Goal: Task Accomplishment & Management: Use online tool/utility

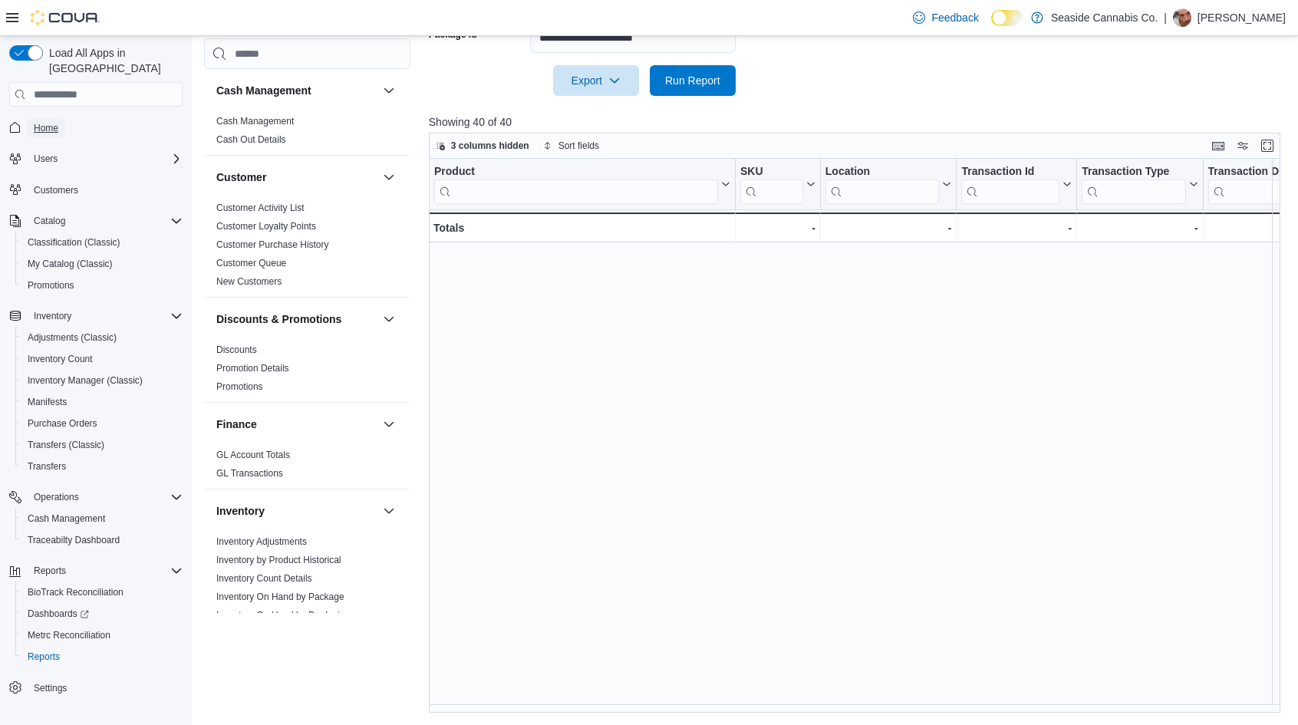
scroll to position [641, 907]
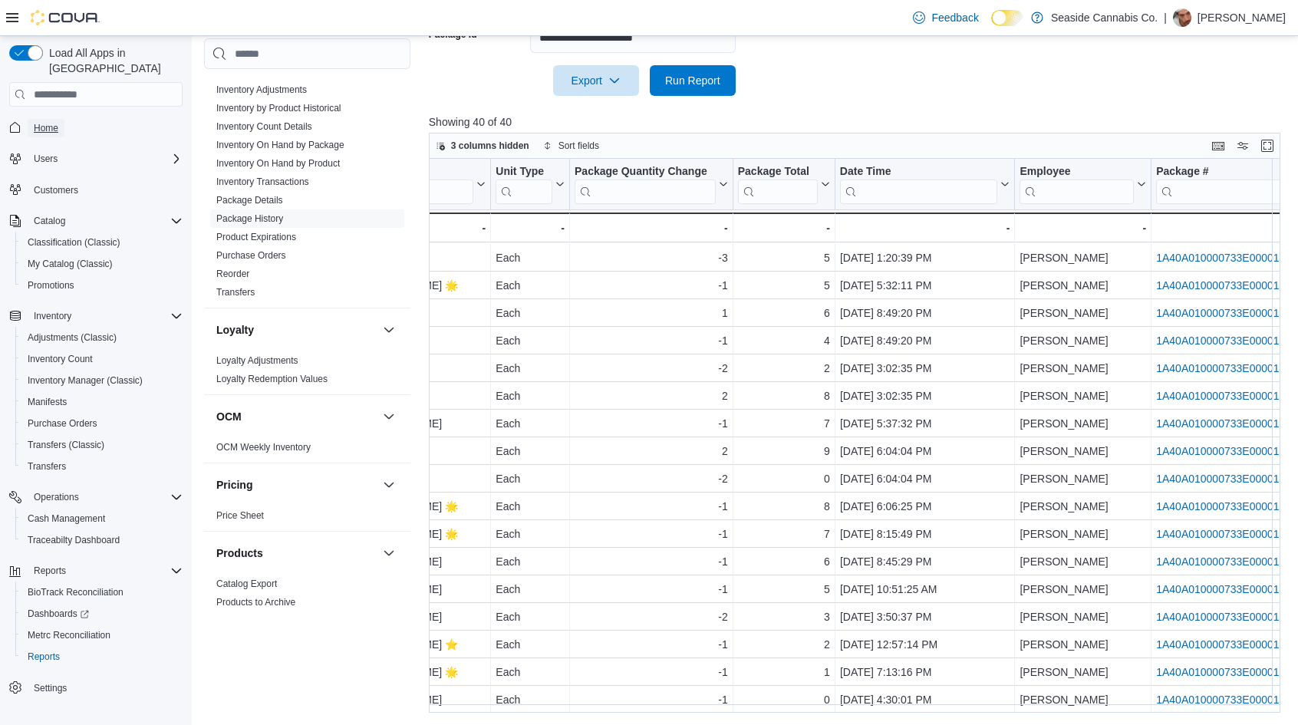
click at [59, 119] on link "Home" at bounding box center [46, 128] width 37 height 18
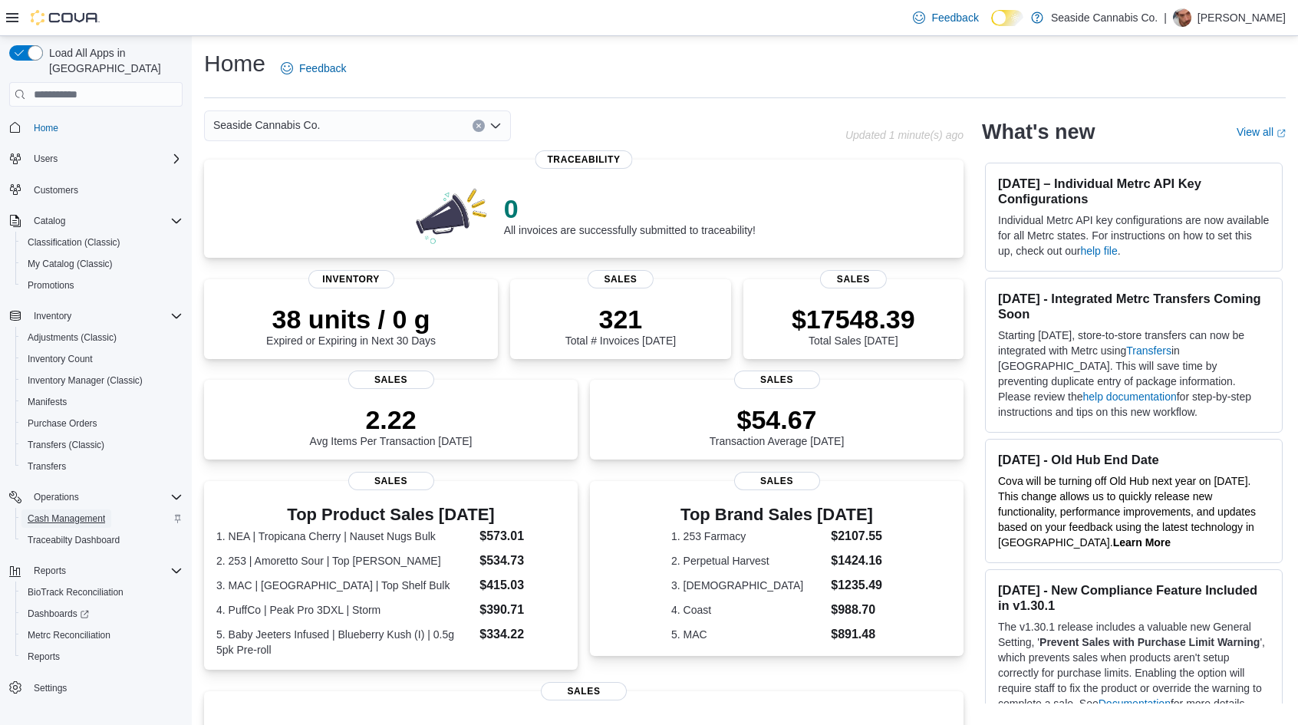
click at [70, 513] on span "Cash Management" at bounding box center [66, 519] width 77 height 12
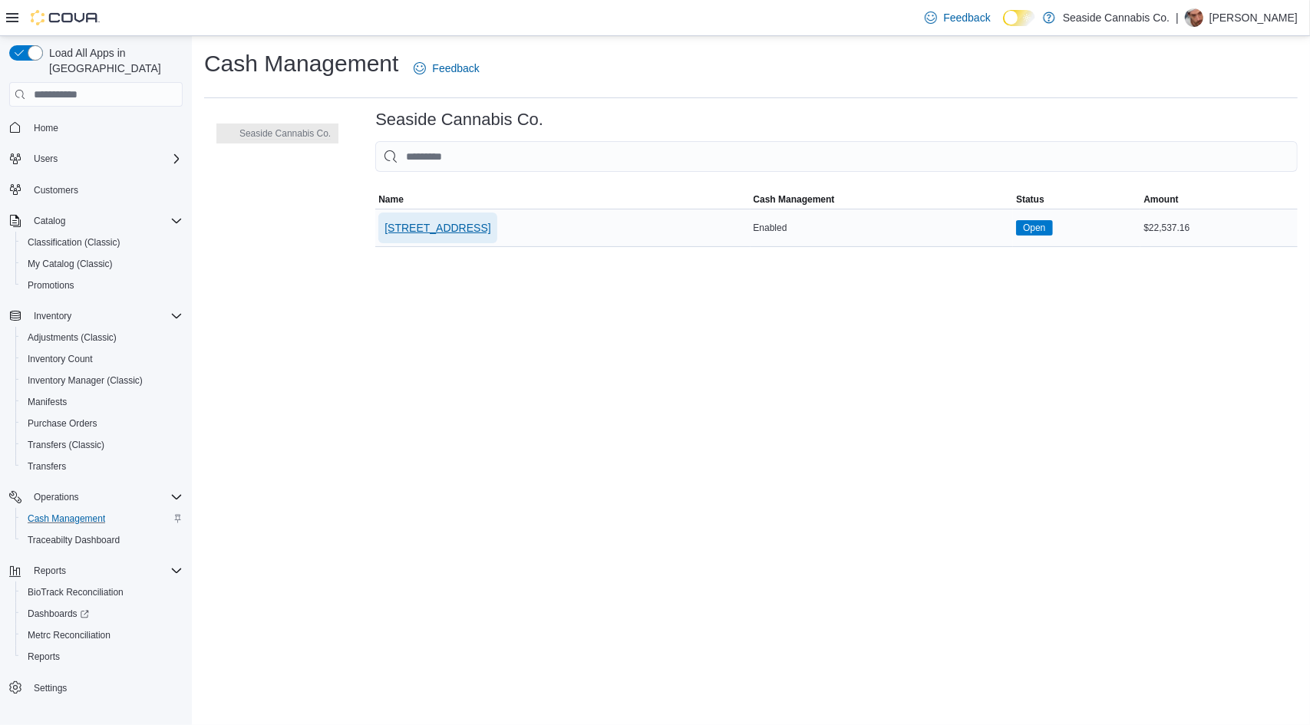
click at [424, 228] on span "[STREET_ADDRESS]" at bounding box center [437, 227] width 106 height 15
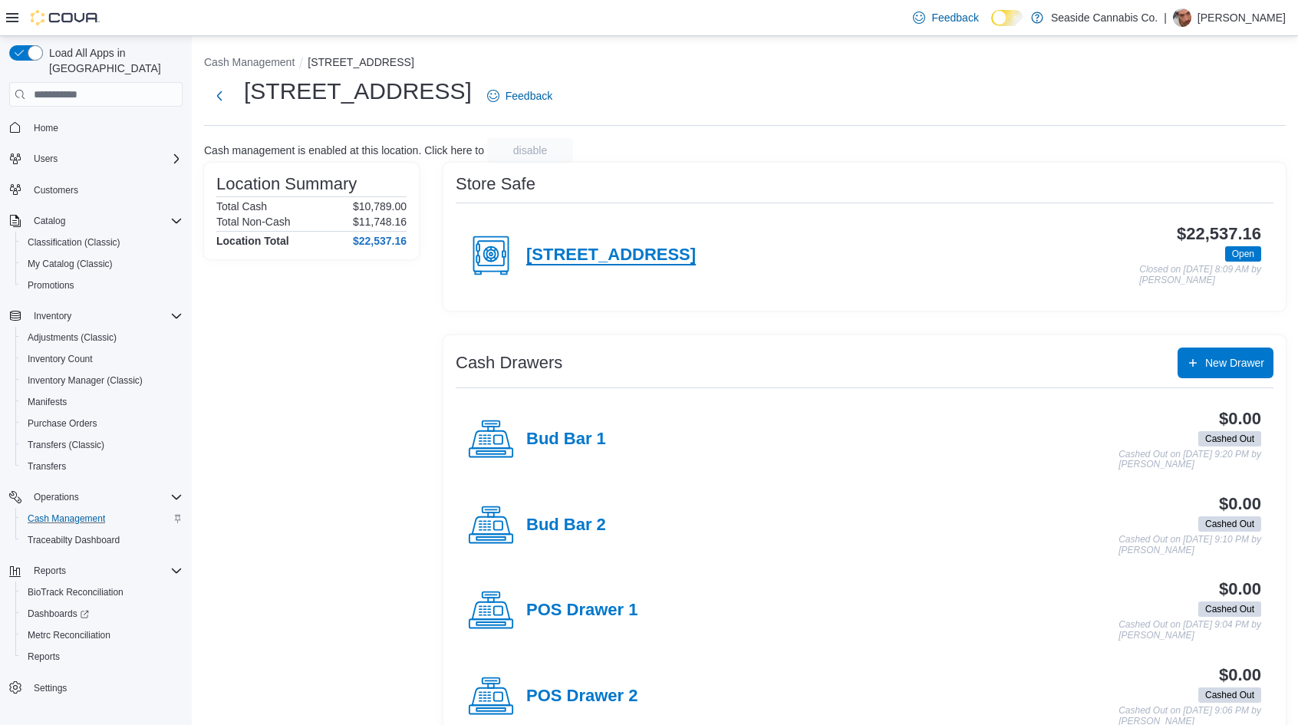
click at [640, 250] on h4 "[STREET_ADDRESS]" at bounding box center [611, 256] width 170 height 20
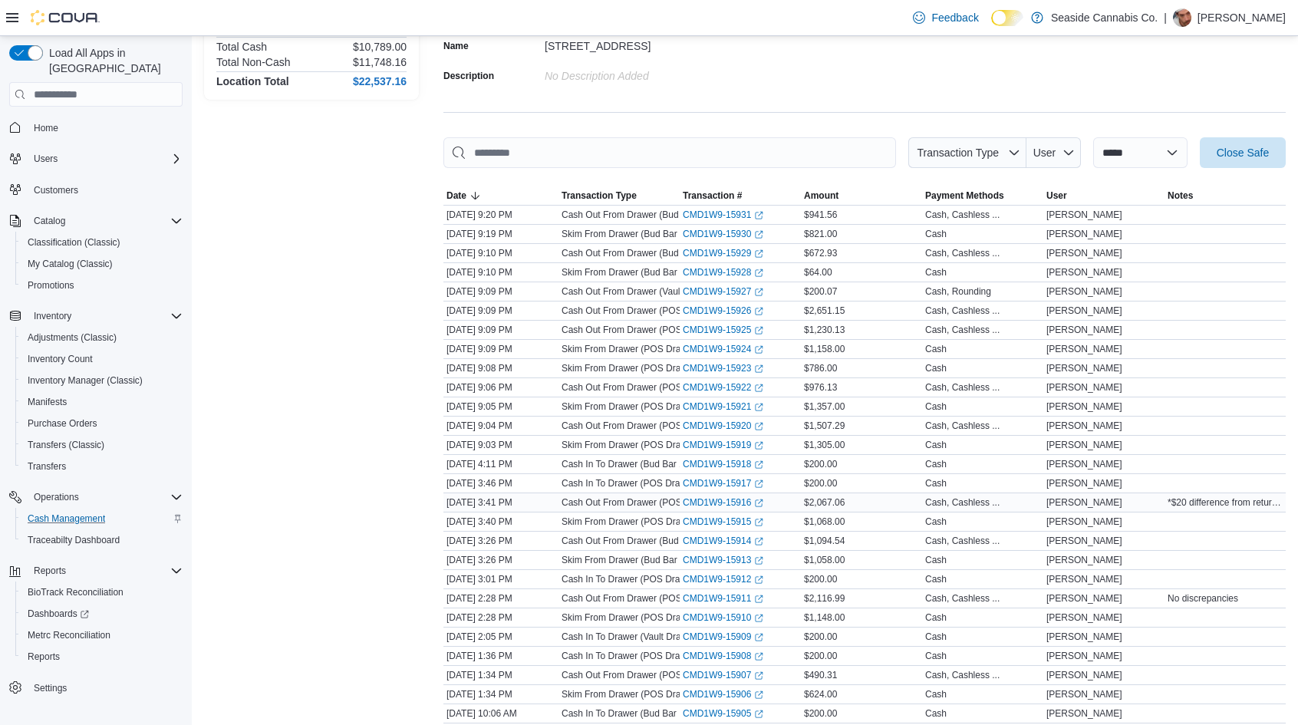
scroll to position [137, 0]
drag, startPoint x: 836, startPoint y: 572, endPoint x: 804, endPoint y: 571, distance: 32.2
click at [804, 571] on tr "Date [DATE] 3:01 PM Transaction Type Cash In To Drawer (POS Drawer 3) Transacti…" at bounding box center [864, 577] width 842 height 19
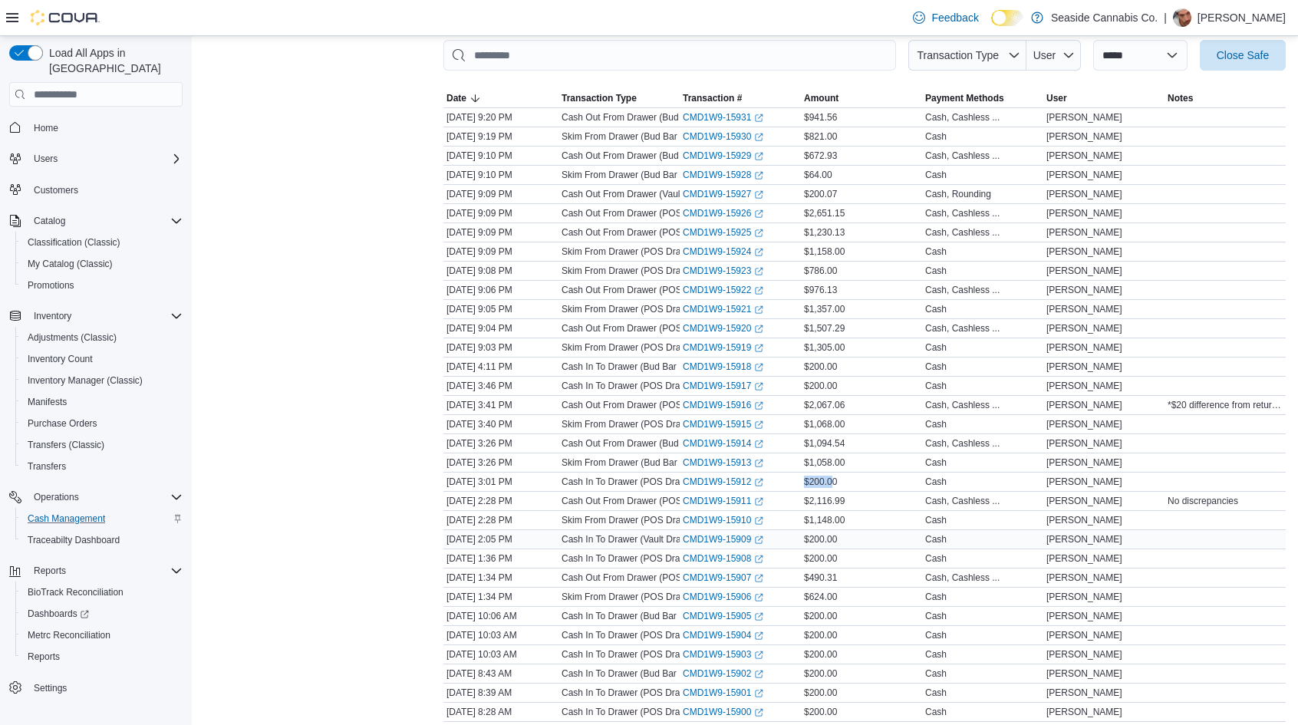
scroll to position [231, 0]
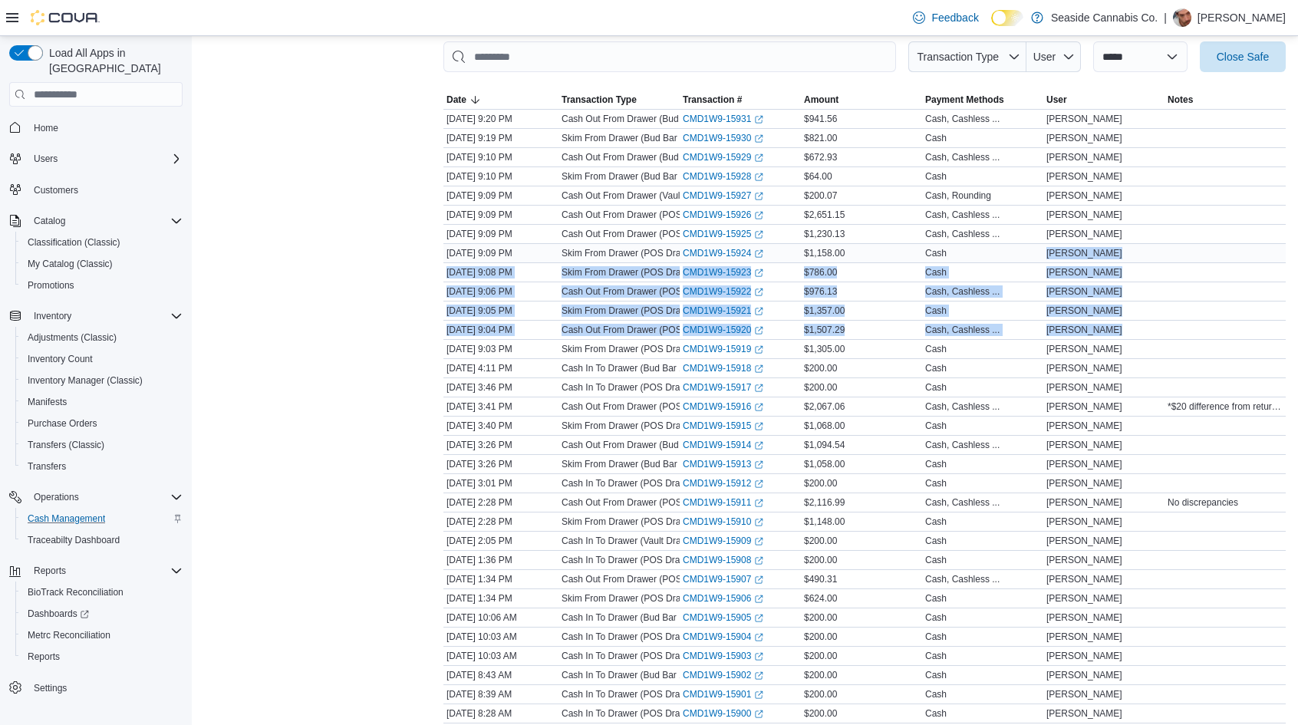
drag, startPoint x: 445, startPoint y: 348, endPoint x: 987, endPoint y: 246, distance: 551.1
click at [987, 246] on tbody "Date [DATE] 9:20 PM Transaction Type Cash Out From Drawer (Bud Bar 1) Transacti…" at bounding box center [864, 426] width 842 height 633
drag, startPoint x: 530, startPoint y: 344, endPoint x: 1105, endPoint y: 124, distance: 615.4
click at [1105, 124] on tbody "Date [DATE] 9:20 PM Transaction Type Cash Out From Drawer (Bud Bar 1) Transacti…" at bounding box center [864, 426] width 842 height 633
